Goal: Transaction & Acquisition: Download file/media

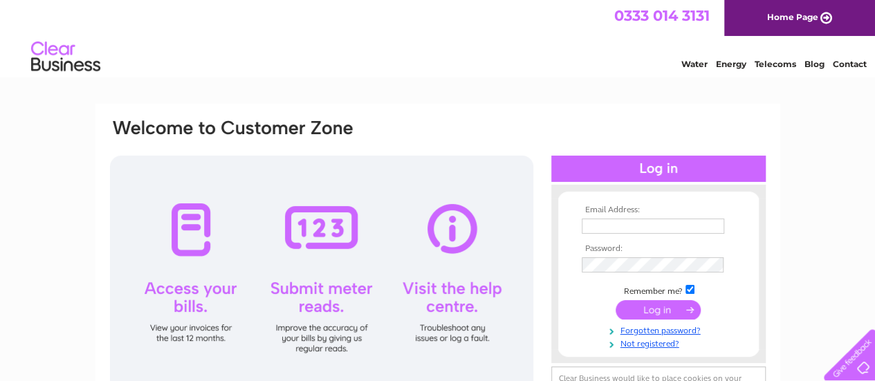
type input "ejfent@gmail.com"
click at [653, 304] on input "submit" at bounding box center [658, 309] width 85 height 19
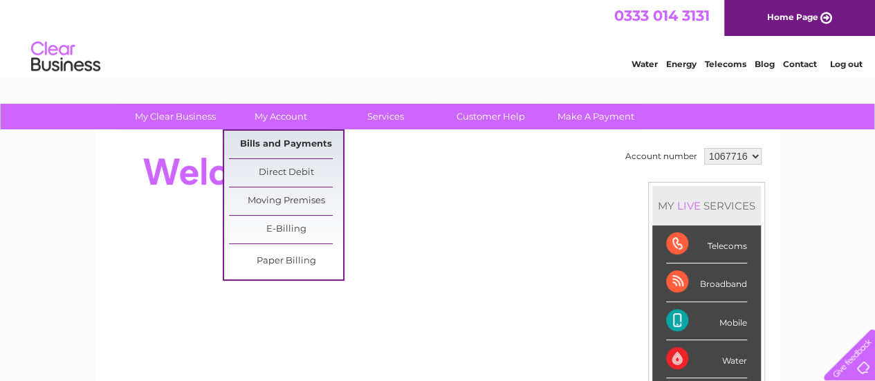
click at [274, 139] on link "Bills and Payments" at bounding box center [286, 145] width 114 height 28
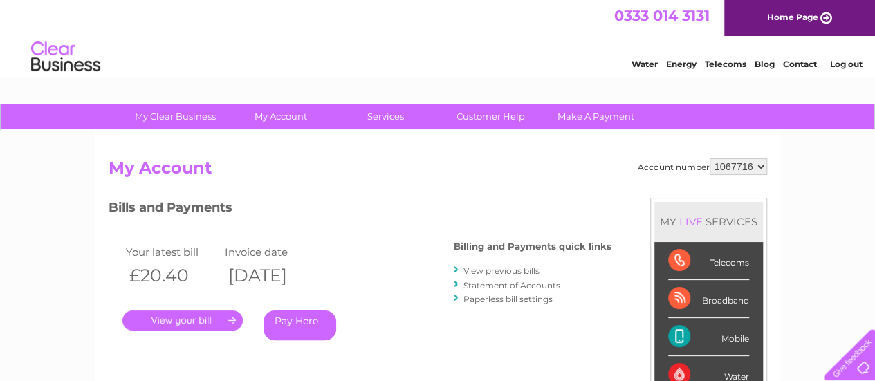
click at [205, 322] on link "." at bounding box center [182, 321] width 120 height 20
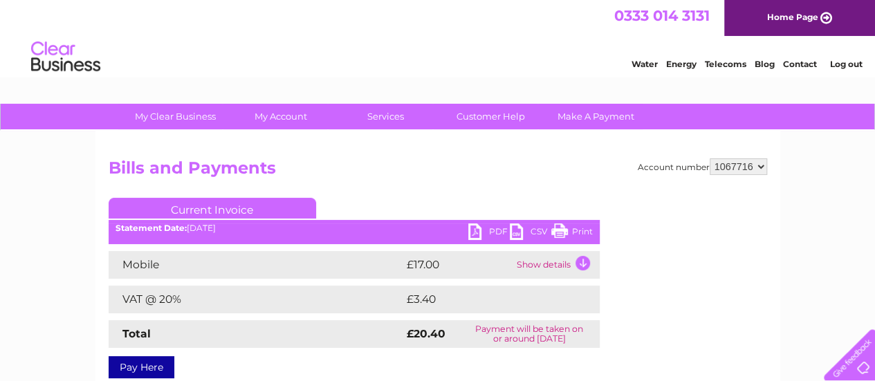
click at [476, 226] on link "PDF" at bounding box center [489, 233] width 42 height 20
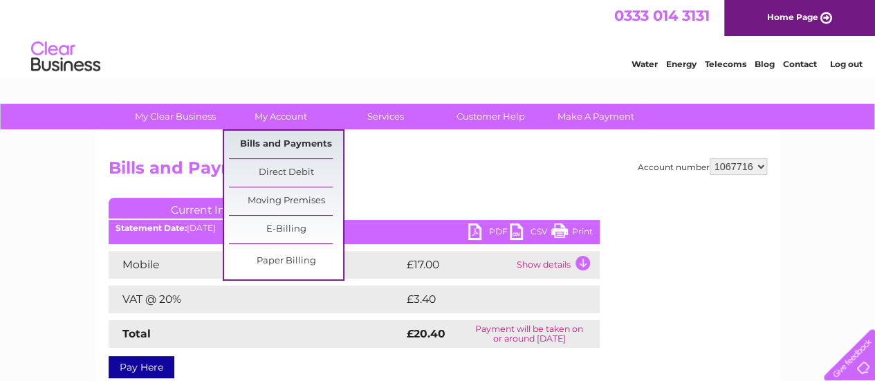
click at [279, 143] on link "Bills and Payments" at bounding box center [286, 145] width 114 height 28
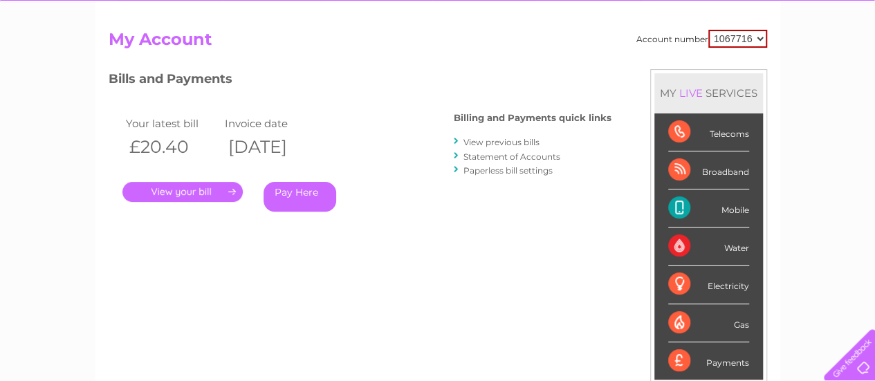
scroll to position [175, 0]
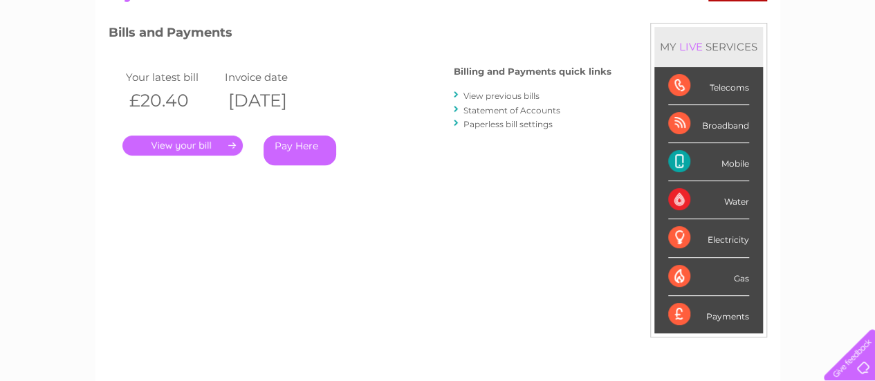
click at [504, 97] on link "View previous bills" at bounding box center [502, 96] width 76 height 10
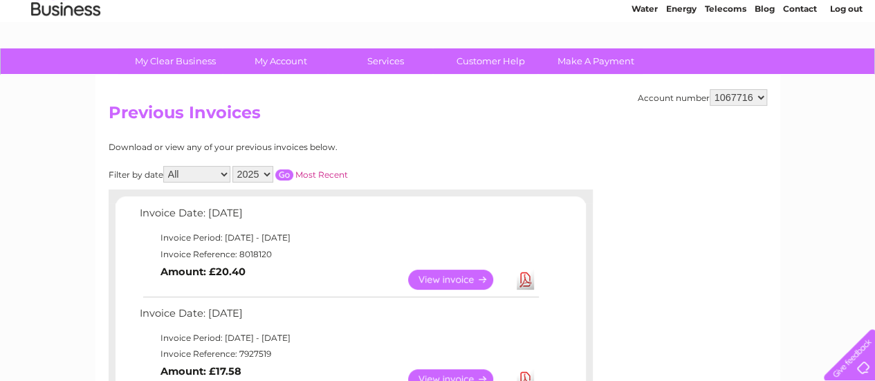
scroll to position [166, 0]
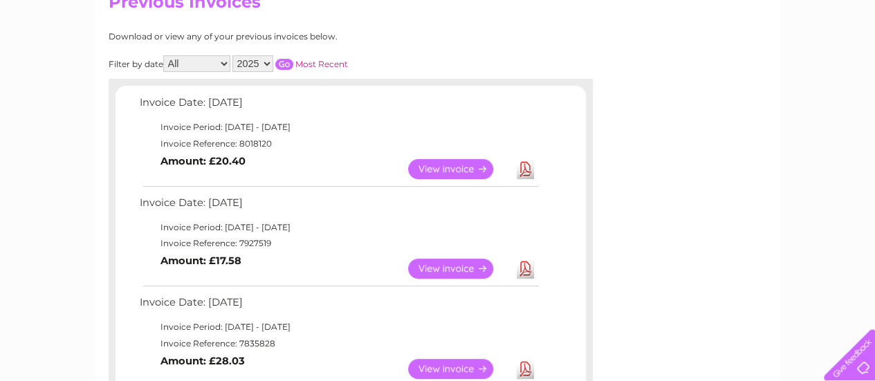
click at [524, 265] on link "Download" at bounding box center [525, 269] width 17 height 20
